Goal: Ask a question: Seek information or help from site administrators or community

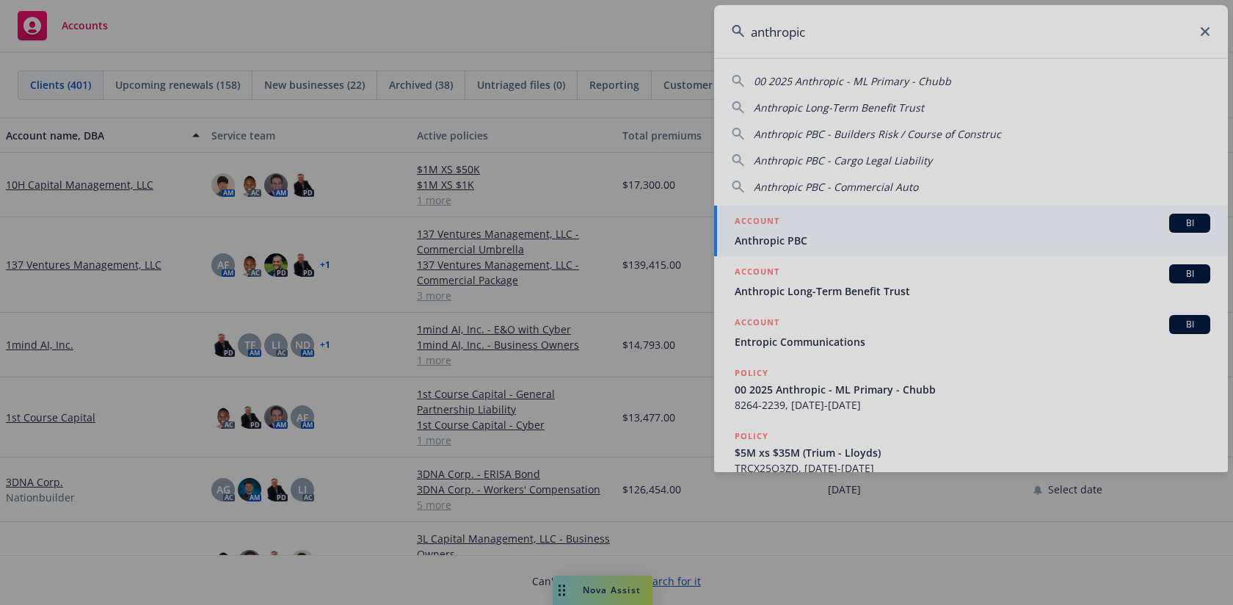
type input "anthropic"
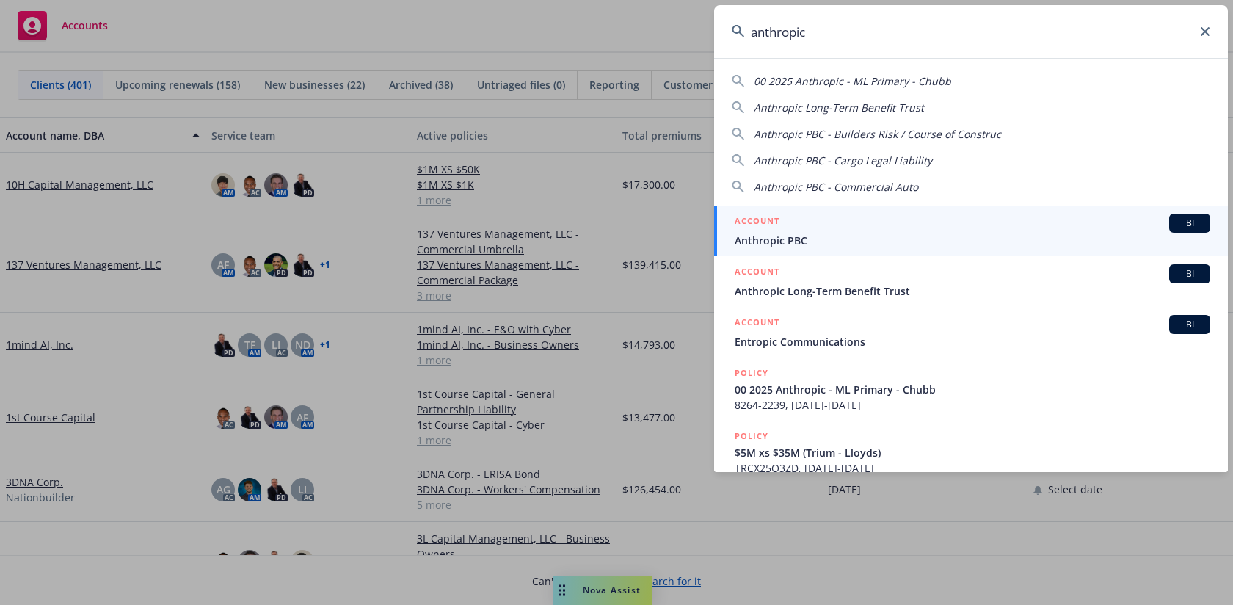
click at [1202, 221] on span "BI" at bounding box center [1189, 222] width 29 height 13
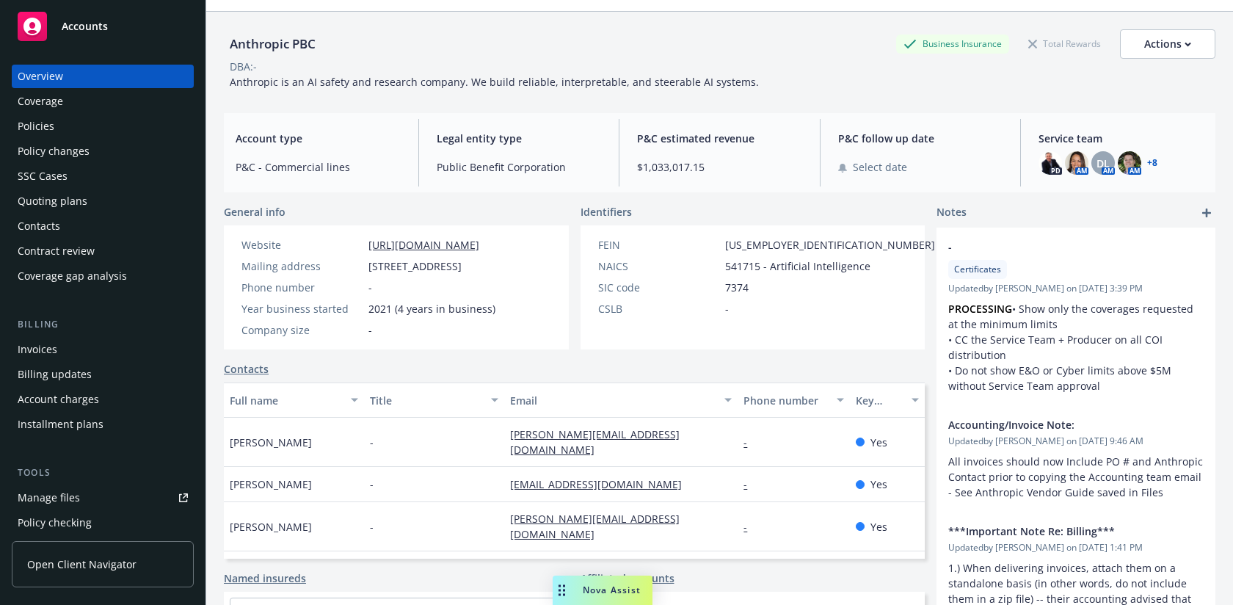
scroll to position [41, 0]
click at [608, 591] on span "Nova Assist" at bounding box center [612, 589] width 58 height 12
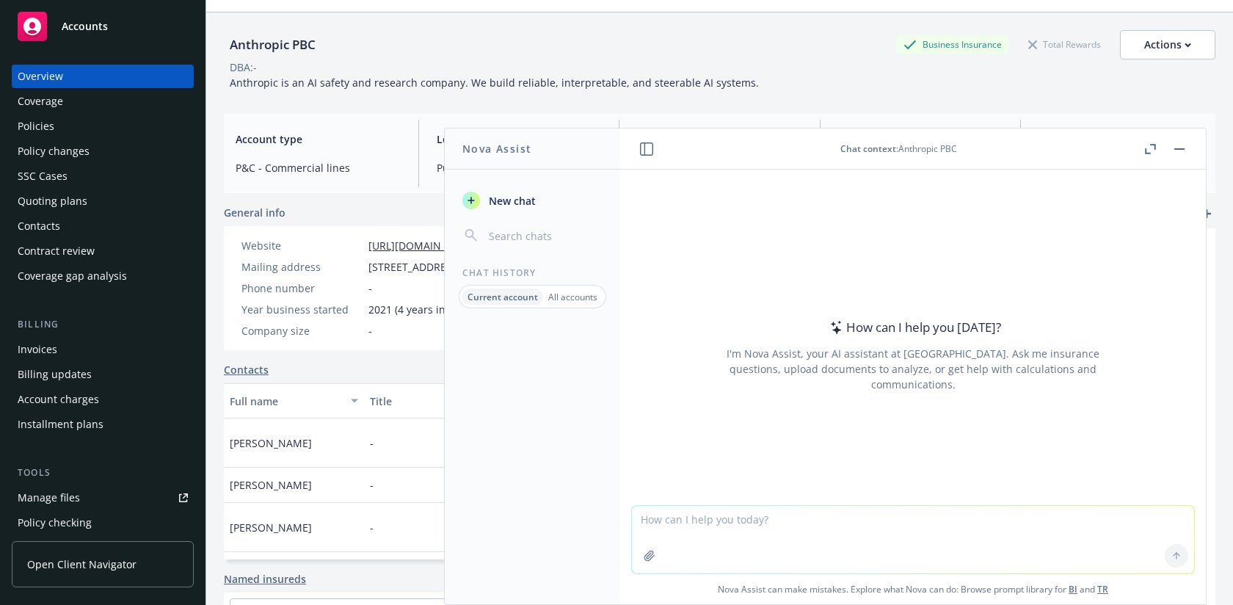
click at [671, 525] on textarea at bounding box center [913, 538] width 562 height 67
type textarea "does anthropic have D&O coverage?"
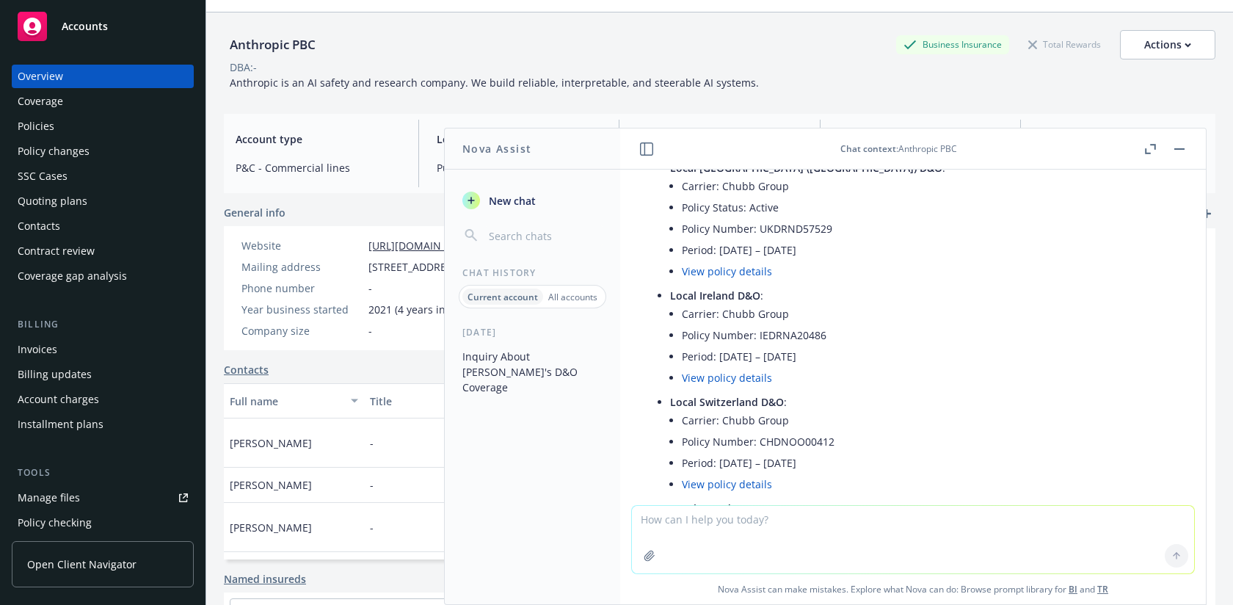
scroll to position [0, 0]
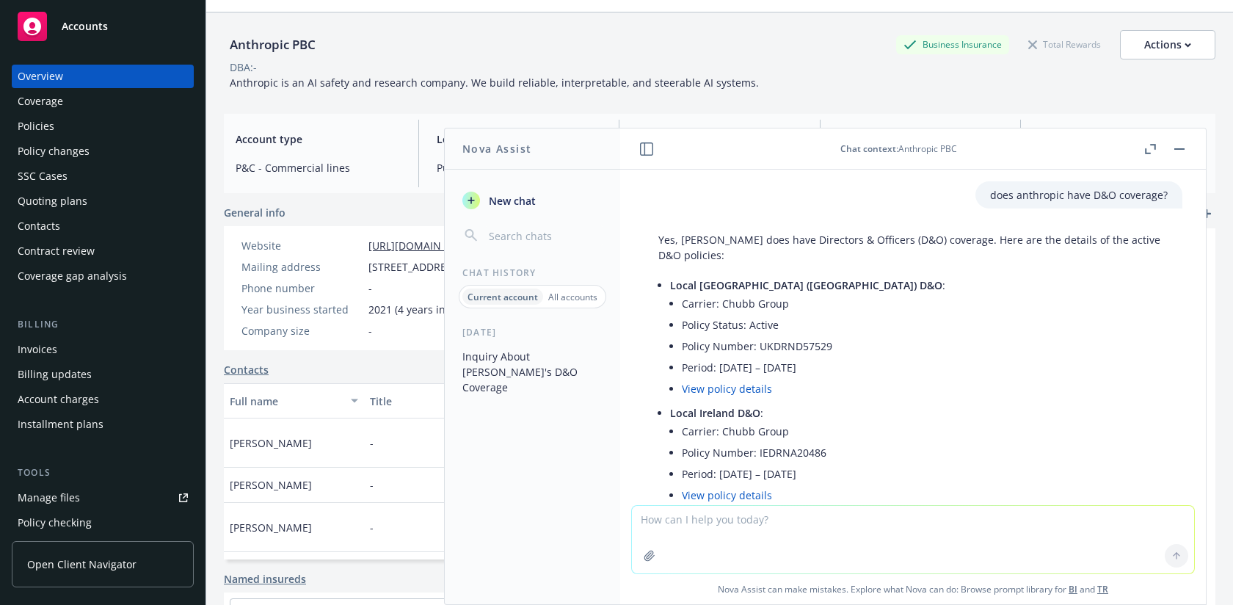
click at [1180, 150] on button "button" at bounding box center [1179, 149] width 18 height 18
